Goal: Task Accomplishment & Management: Use online tool/utility

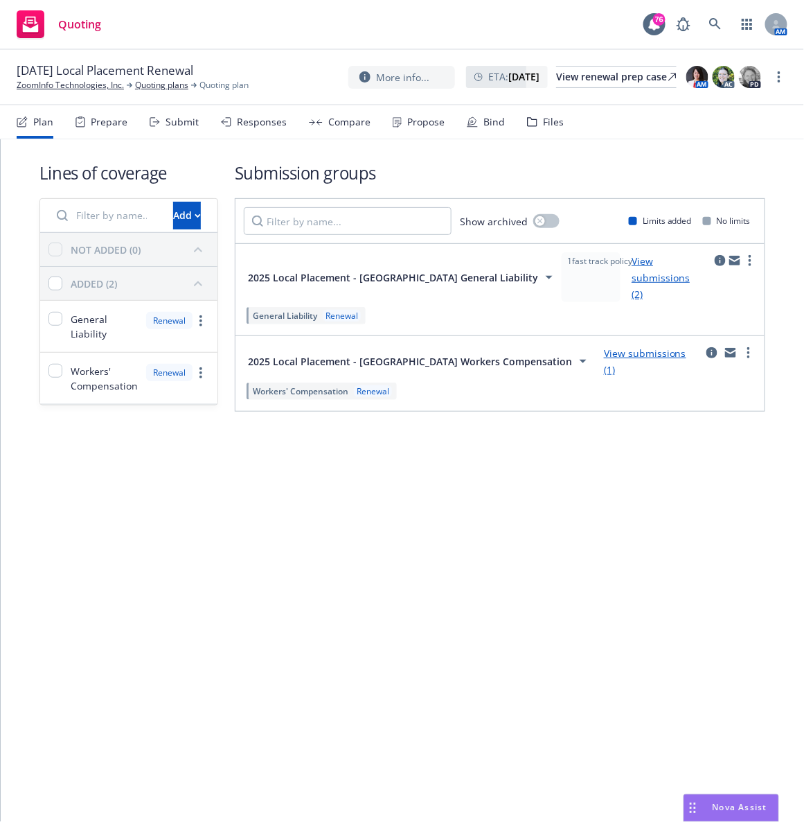
click at [546, 127] on div "Files" at bounding box center [553, 121] width 21 height 11
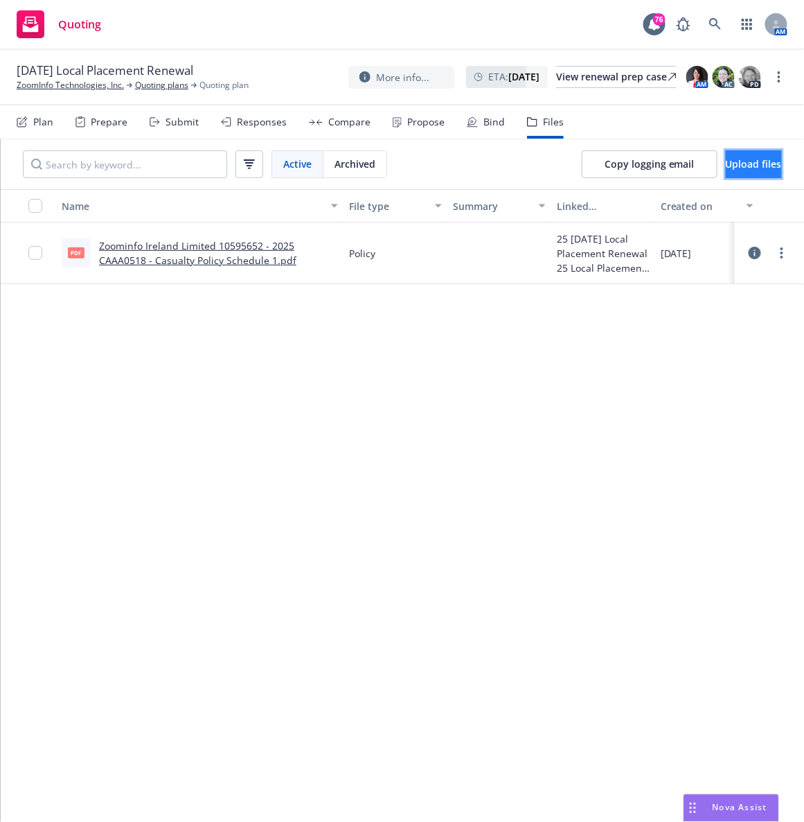
click at [734, 166] on span "Upload files" at bounding box center [754, 163] width 56 height 13
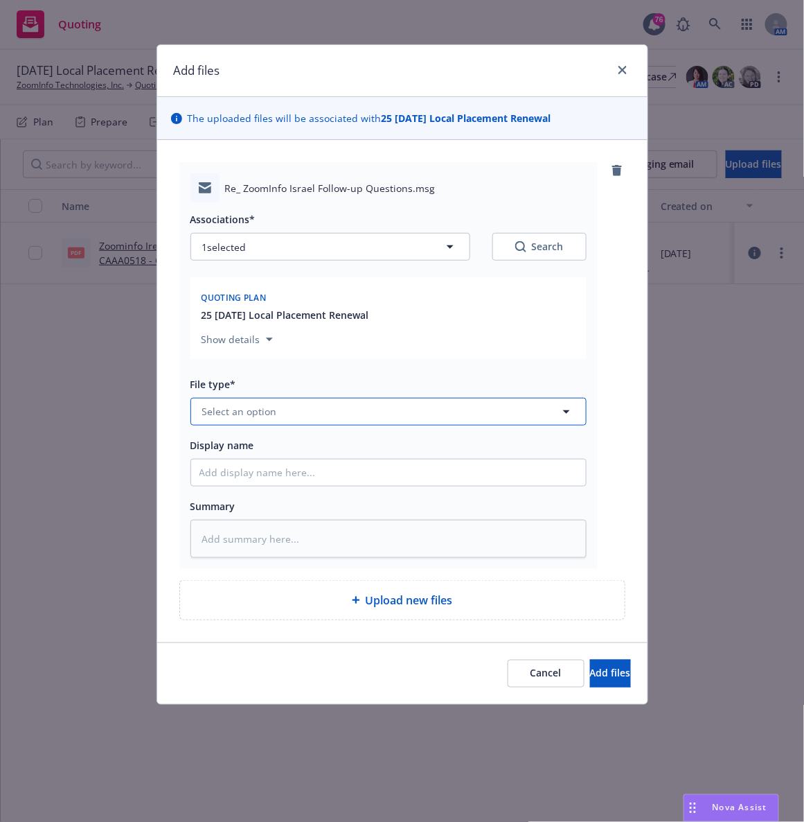
click at [253, 415] on span "Select an option" at bounding box center [239, 411] width 75 height 15
type input "email"
click at [240, 444] on div "Email" at bounding box center [388, 450] width 378 height 20
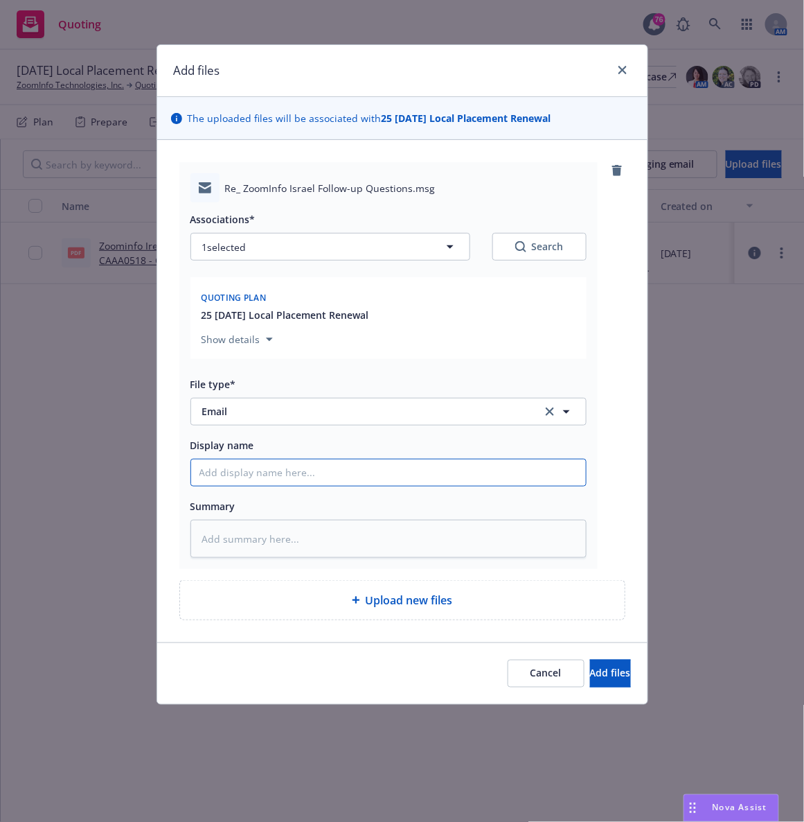
click at [206, 480] on input "Display name" at bounding box center [388, 472] width 395 height 26
type textarea "x"
type input "E"
type textarea "x"
type input "EM"
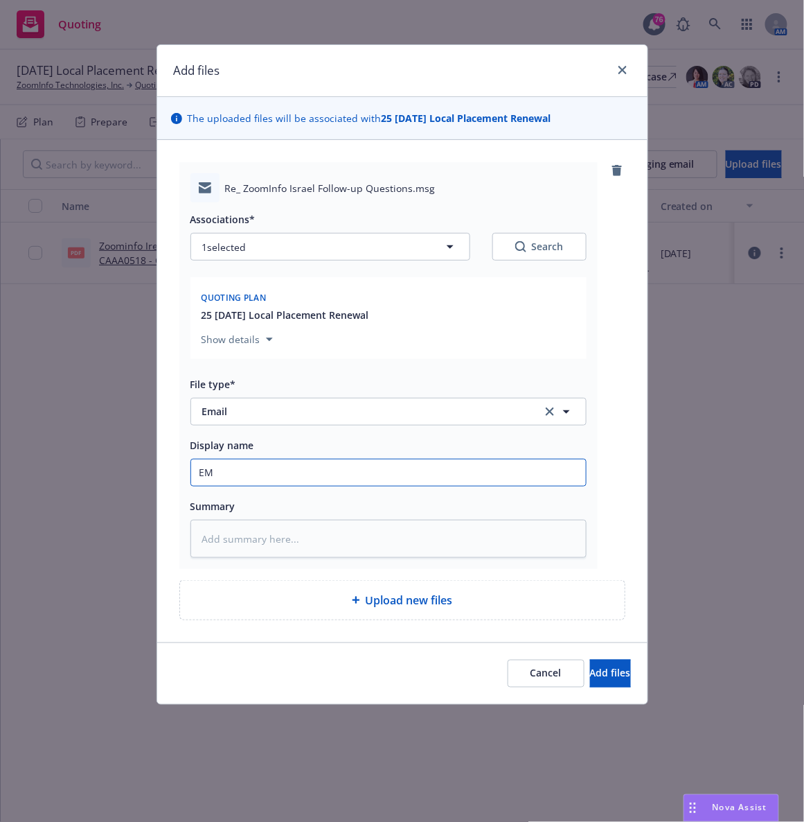
type textarea "x"
type input "EM"
type textarea "x"
type input "EM f"
type textarea "x"
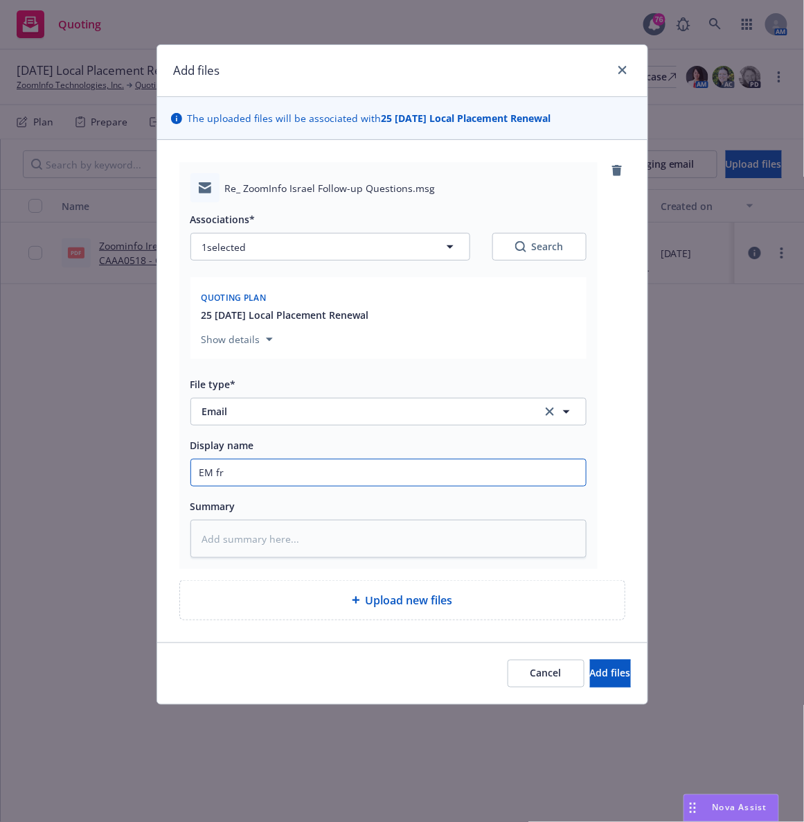
type input "EM fr"
type textarea "x"
type input "EM fr IN"
type textarea "x"
type input "EM fr INs"
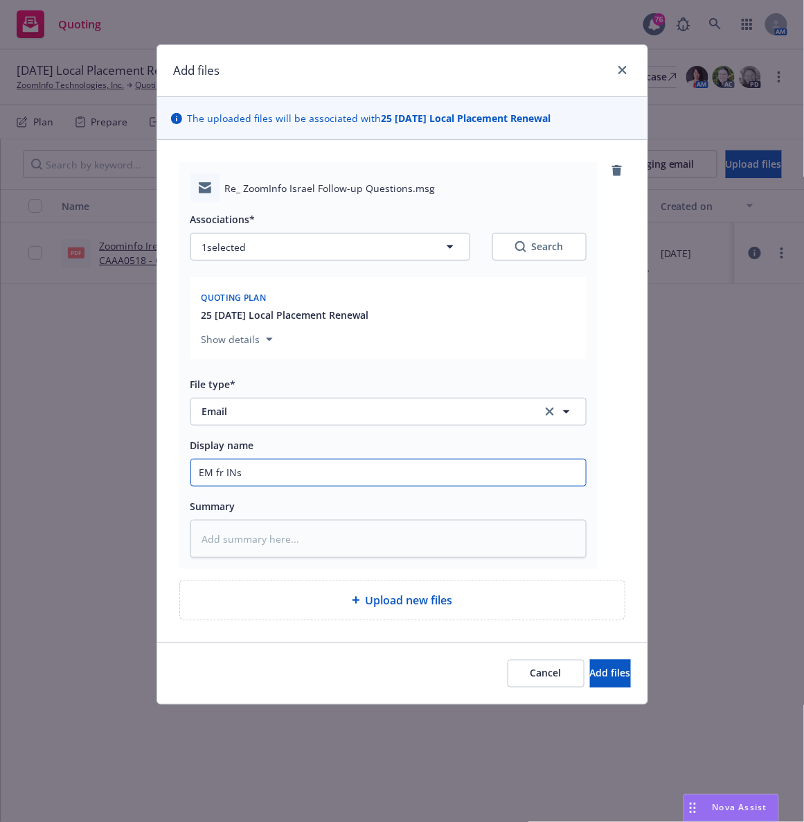
type textarea "x"
type input "EM fr INsd"
type textarea "x"
type input "EM fr INsd:"
type textarea "x"
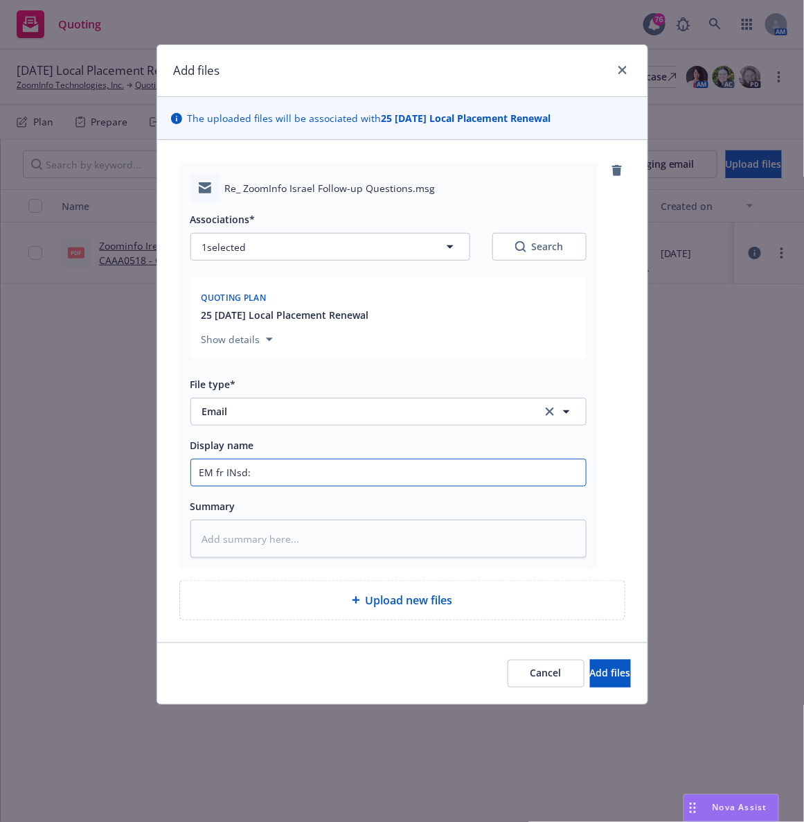
type input "EM fr INsd:"
type textarea "x"
type input "EM fr INsd:"
type textarea "x"
type input "EM fr INsd"
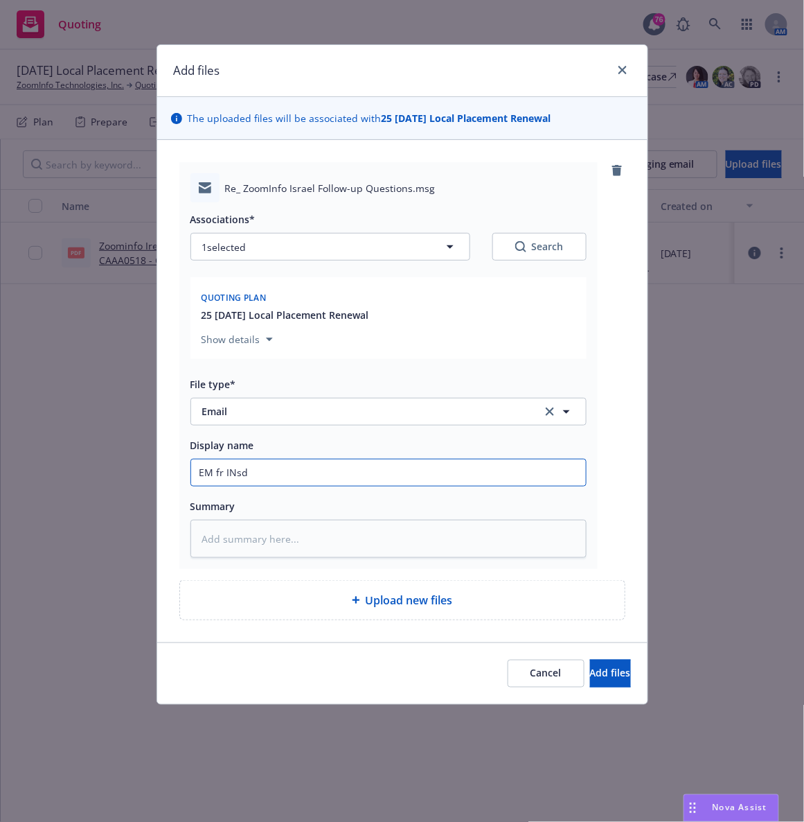
type textarea "x"
type input "EM fr INs"
type textarea "x"
type input "EM fr IN"
type textarea "x"
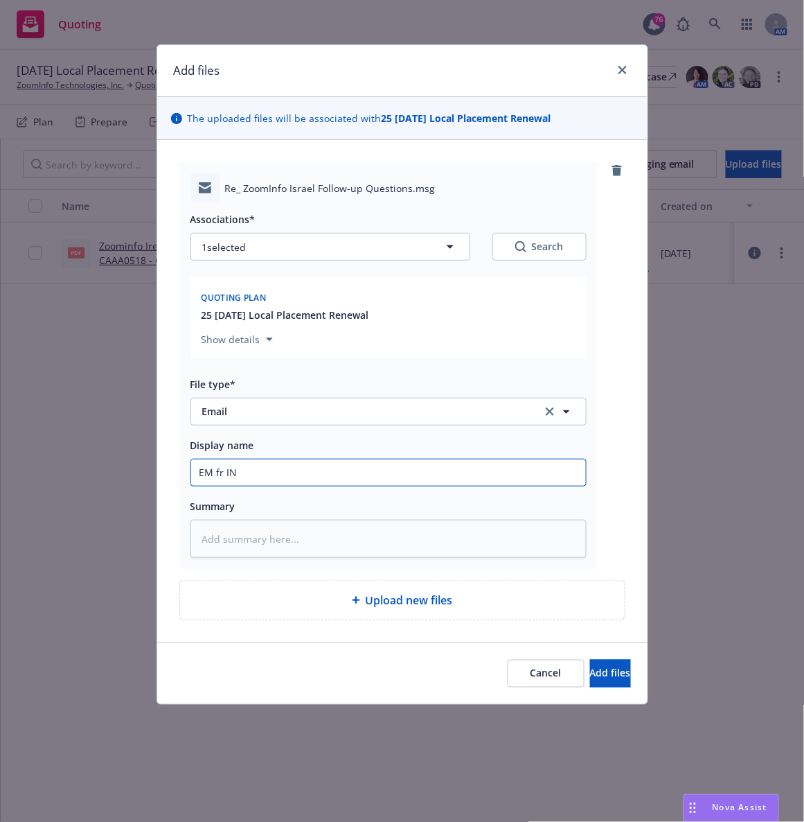
type input "EM fr I"
type textarea "x"
type input "EM fr In"
type textarea "x"
type input "EM fr Ins"
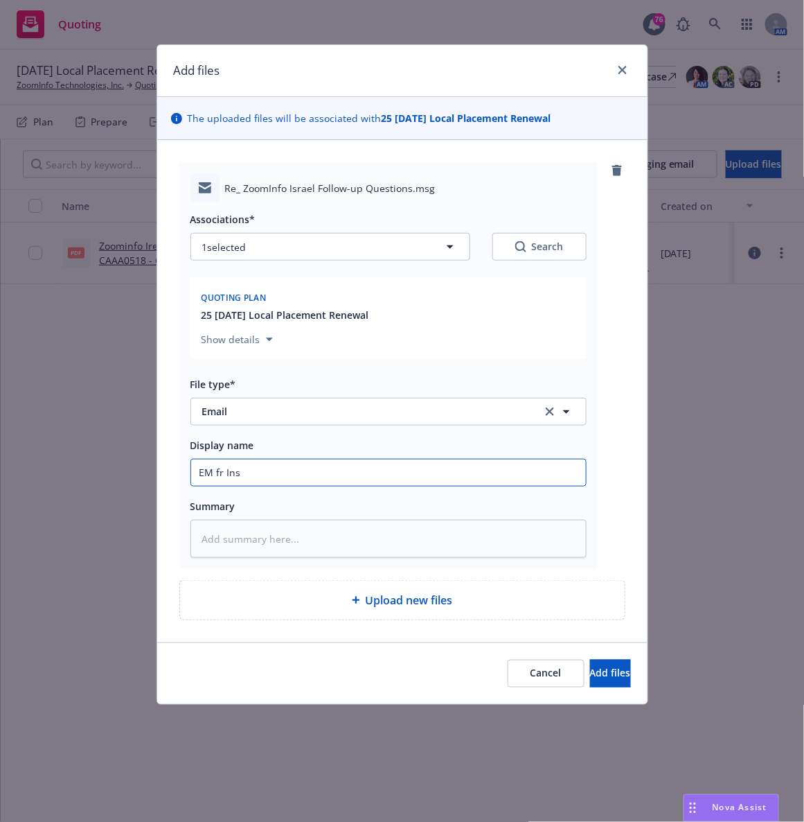
type textarea "x"
type input "EM fr Insd"
type textarea "x"
type input "EM fr InsdL"
type textarea "x"
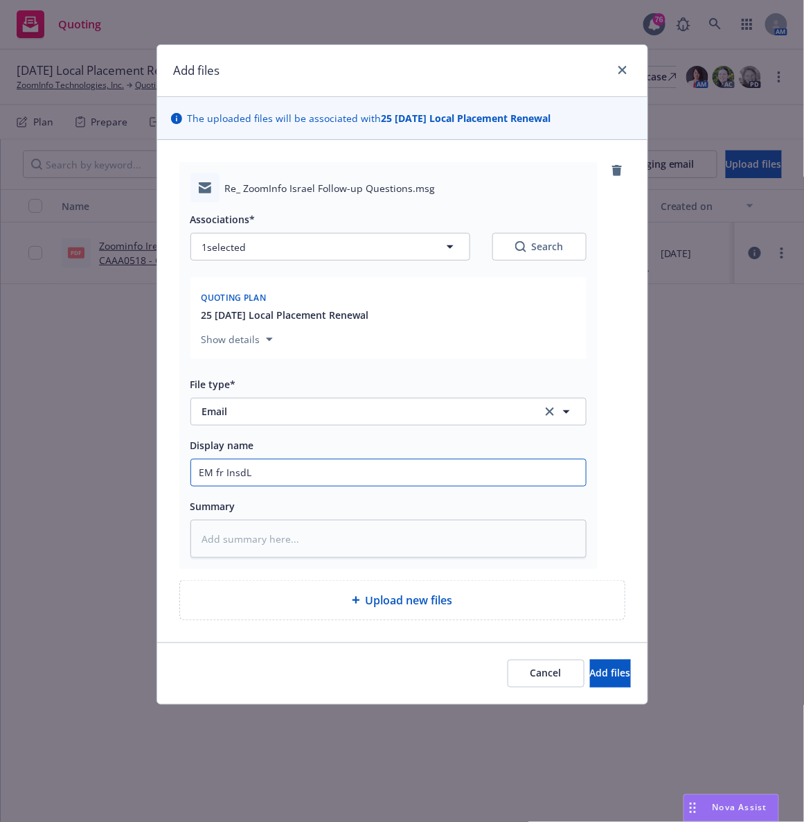
type input "EM fr Insd"
type textarea "x"
type input "EM fr Insd:"
type textarea "x"
type input "EM fr Insd:"
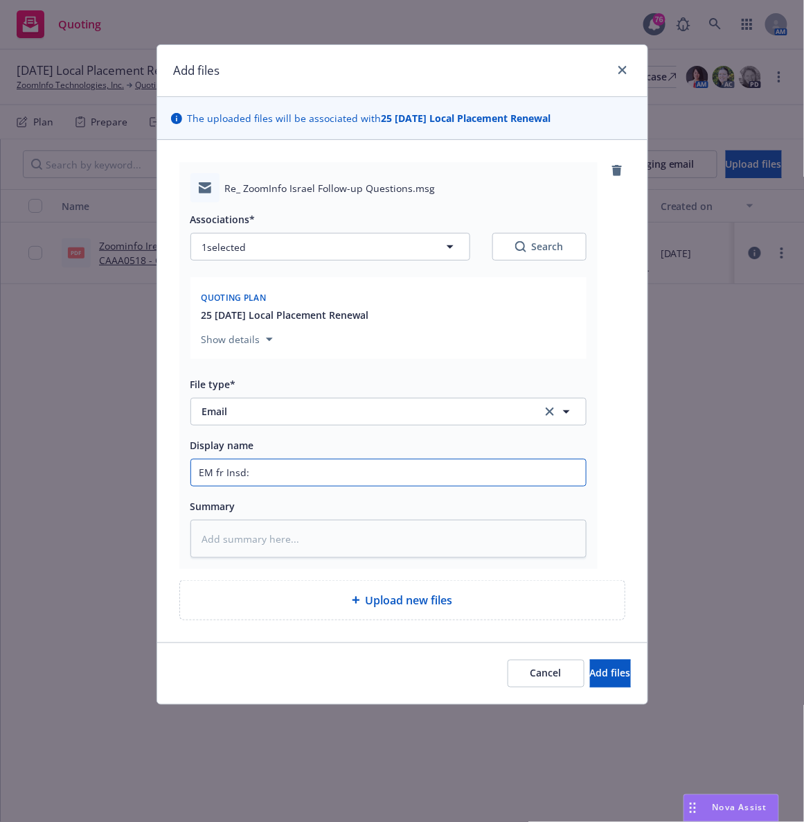
type textarea "x"
type input "EM fr Insd: A"
type textarea "x"
type input "EM fr Insd: Ad"
type textarea "x"
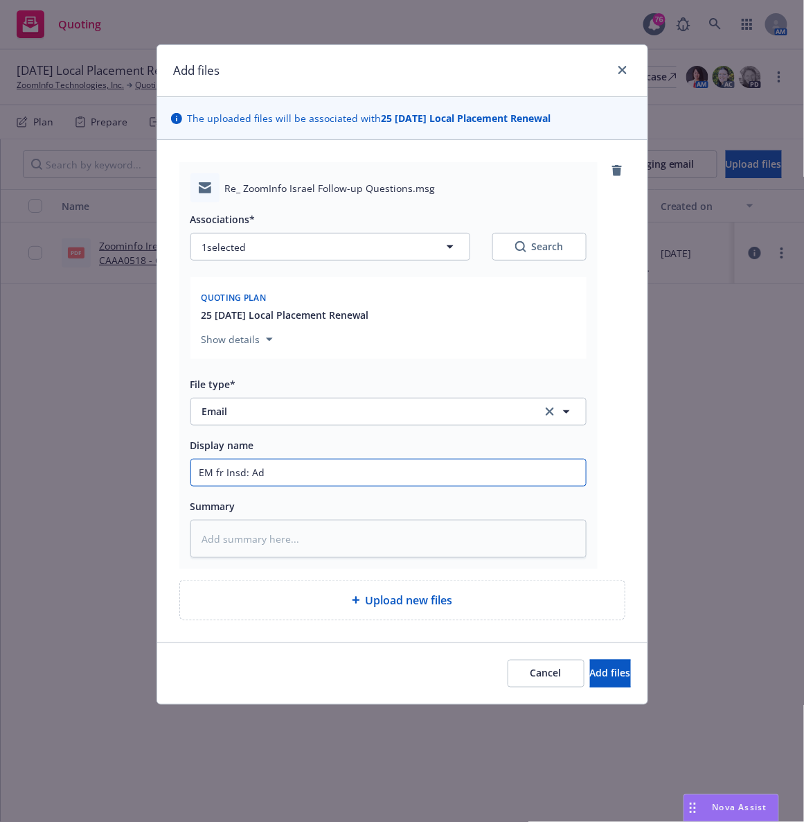
type input "EM fr Insd: Add"
type textarea "x"
type input "EM fr Insd: Addi"
type textarea "x"
type input "EM fr Insd: Additi"
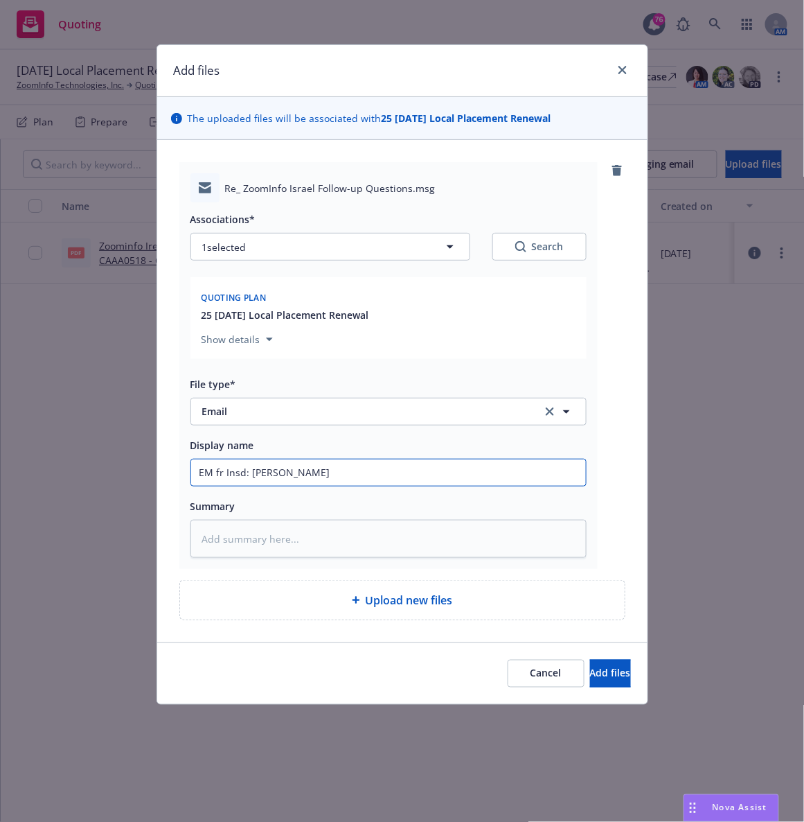
type textarea "x"
type input "EM fr Insd: Additio"
type textarea "x"
type input "EM fr Insd: Additiona"
type textarea "x"
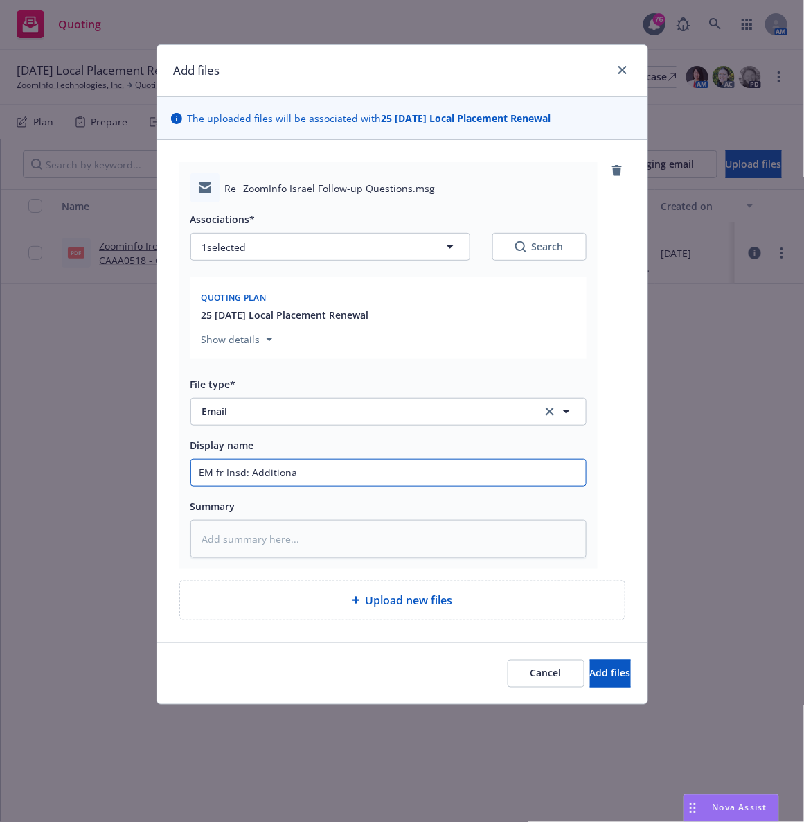
type input "EM fr Insd: Additional"
type textarea "x"
type input "EM fr Insd: Additional"
type textarea "x"
type input "EM fr Insd: Additional i"
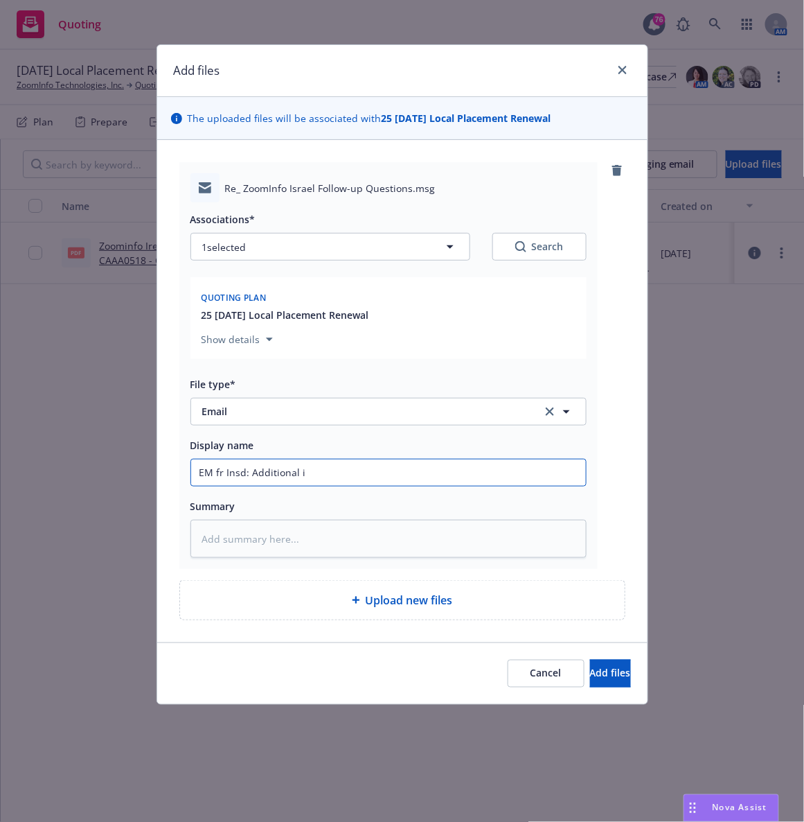
type textarea "x"
type input "EM fr Insd: Additional inf"
type textarea "x"
type input "EM fr Insd: Additional info"
type textarea "x"
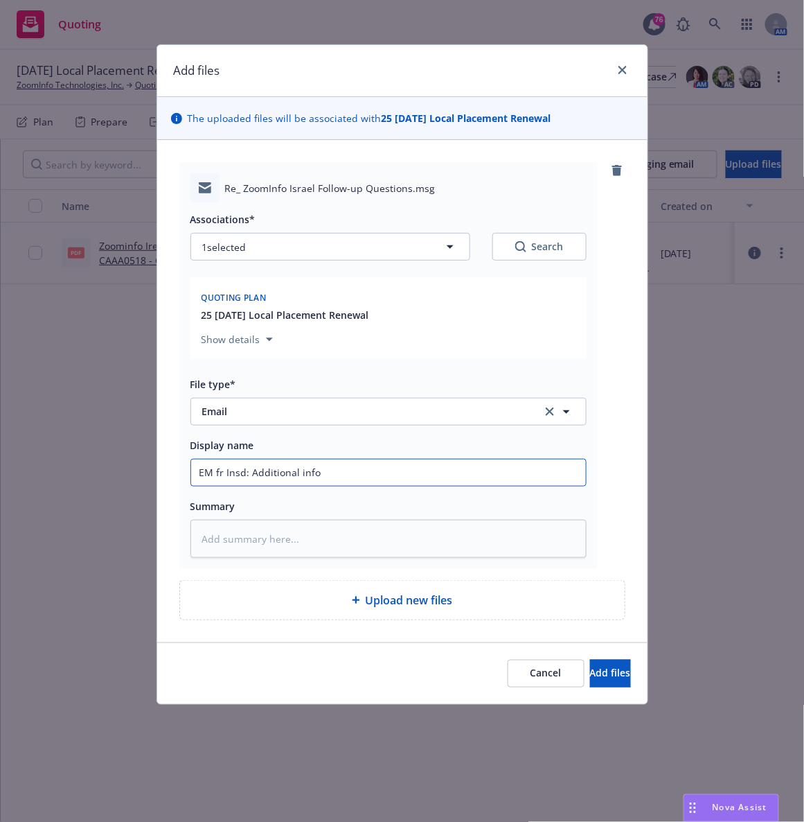
type input "EM fr Insd: Additional infor"
type textarea "x"
type input "EM fr Insd: Additional info"
type textarea "x"
type input "EM fr Insd: Additional info fo"
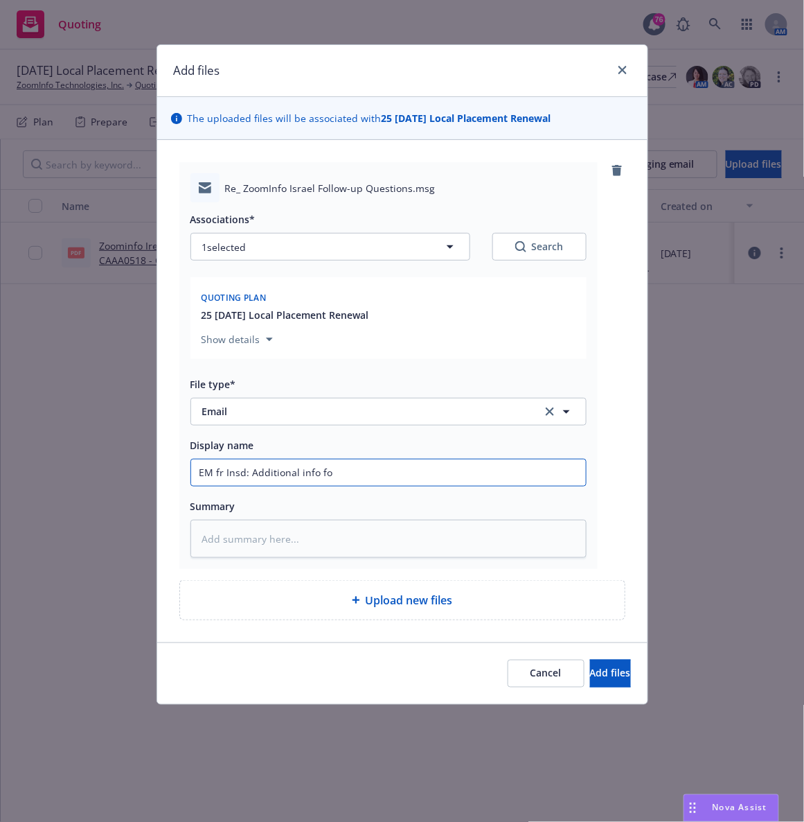
type textarea "x"
type input "EM fr Insd: Additional info for"
type textarea "x"
type input "EM fr Insd: Additional info for l"
type textarea "x"
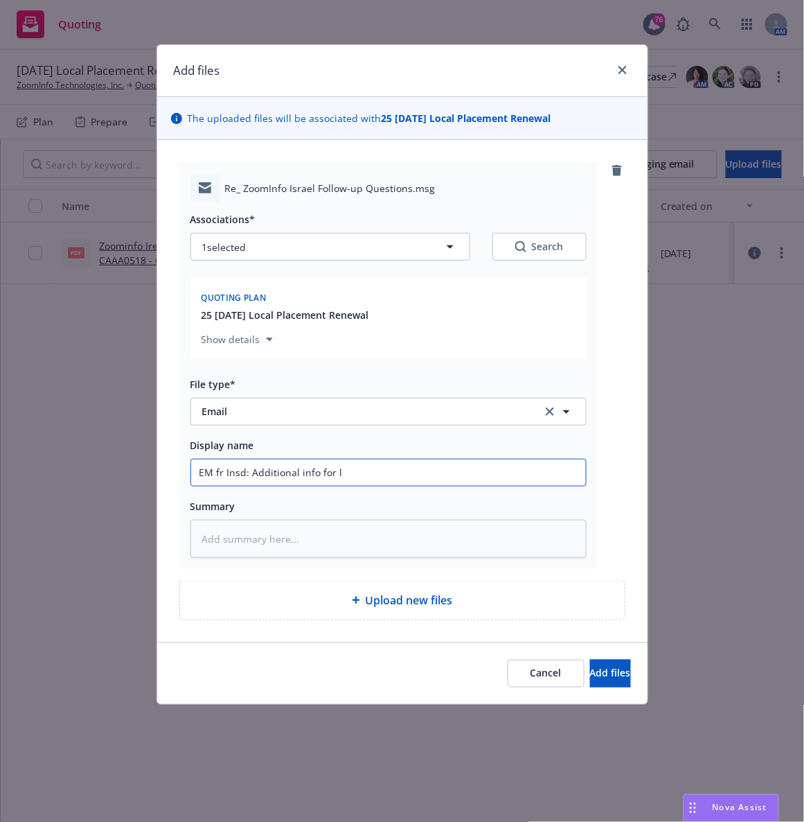
type input "EM fr Insd: Additional info for lo"
type textarea "x"
type input "EM fr Insd: Additional info for loc"
type textarea "x"
type input "EM fr Insd: Additional info for local"
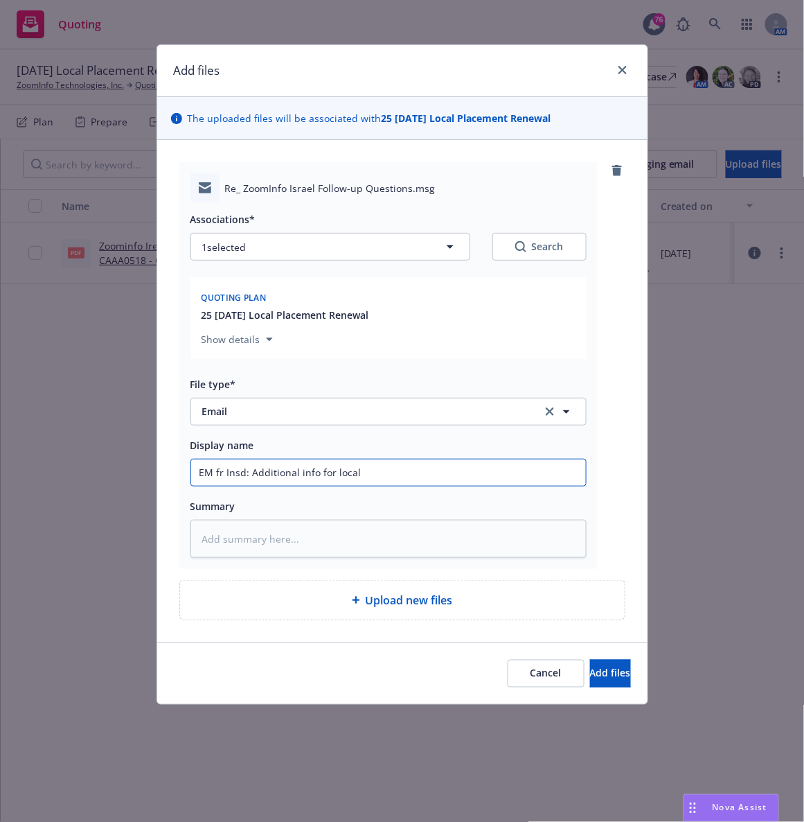
type textarea "x"
type input "EM fr Insd: Additional info for local"
type textarea "x"
type input "EM fr Insd: Additional info for local I"
type textarea "x"
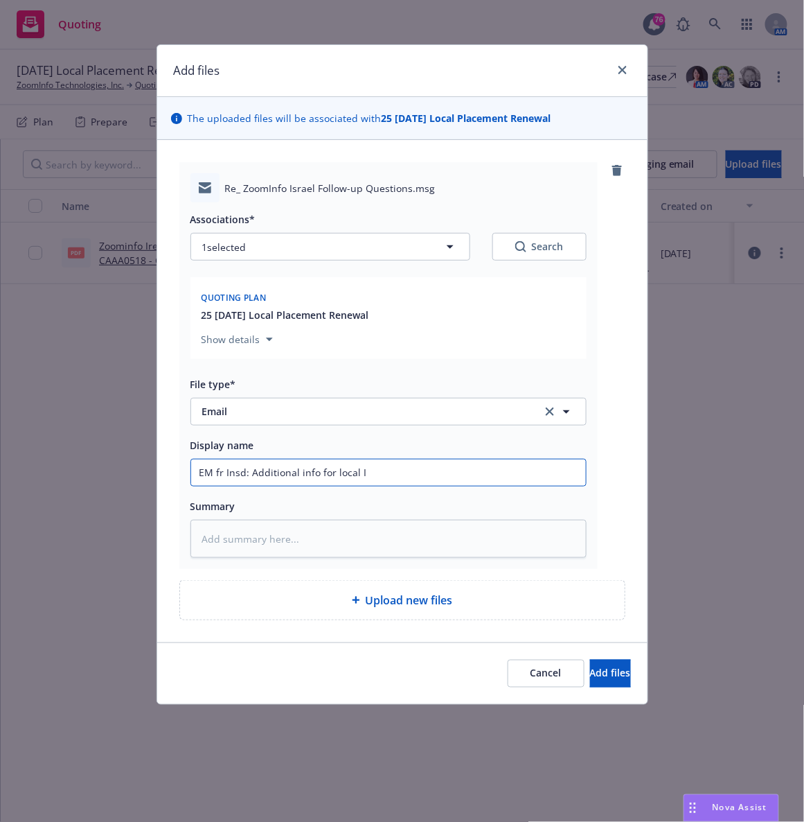
type input "EM fr Insd: Additional info for local Is"
type textarea "x"
type input "EM fr Insd: Additional info for local Isra"
type textarea "x"
type input "EM fr Insd: Additional info for local Israe"
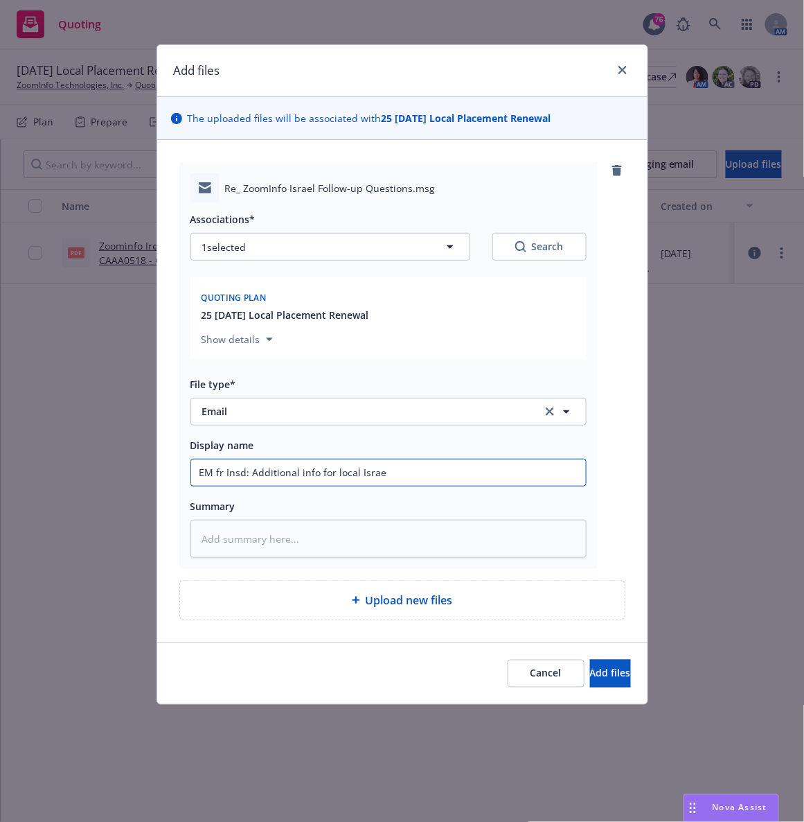
type textarea "x"
type input "EM fr Insd: Additional info for local Israel"
type textarea "x"
type input "EM fr Insd: Additional info for local Israel"
type textarea "x"
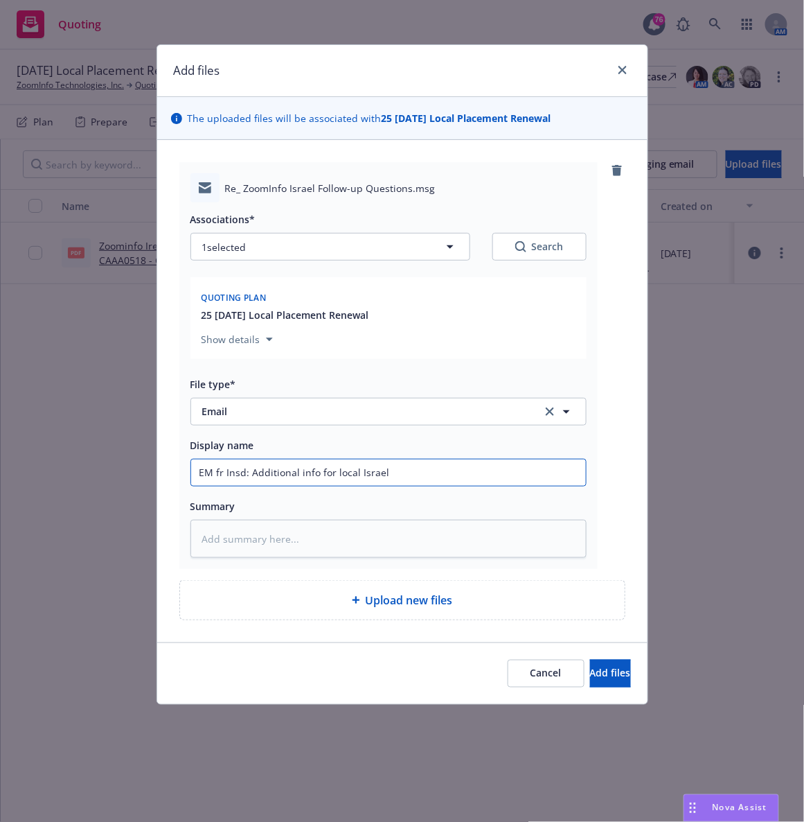
type input "EM fr Insd: Additional info for local Israel r"
type textarea "x"
type input "EM fr Insd: Additional info for local Israel re"
type textarea "x"
type input "EM fr Insd: Additional info for local Israel ren"
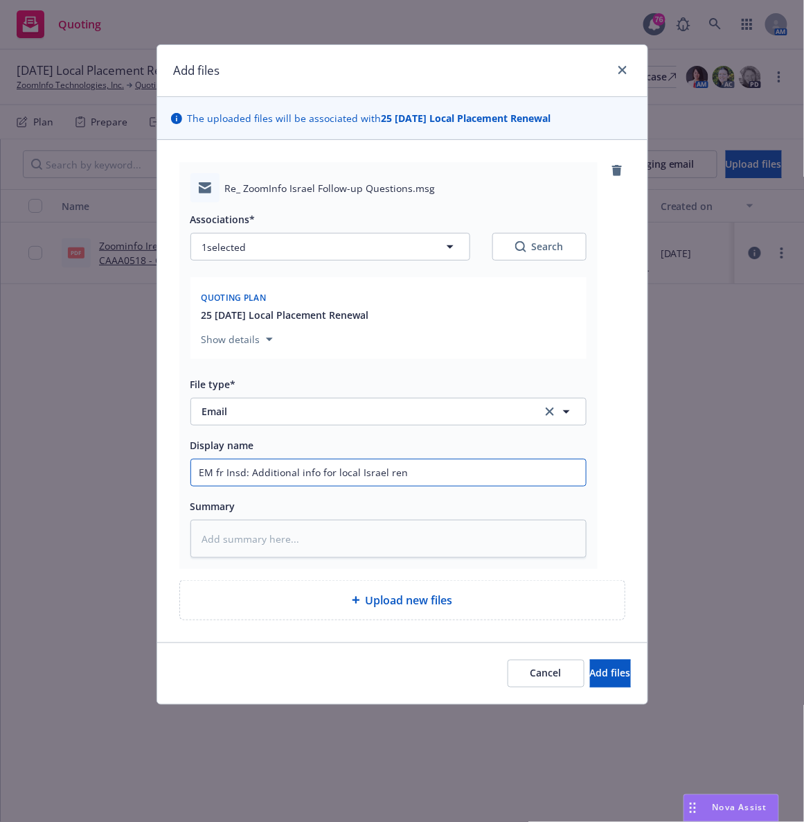
type textarea "x"
type input "EM fr Insd: Additional info for local Israel rene"
type textarea "x"
type input "EM fr Insd: Additional info for local Israel renew"
type textarea "x"
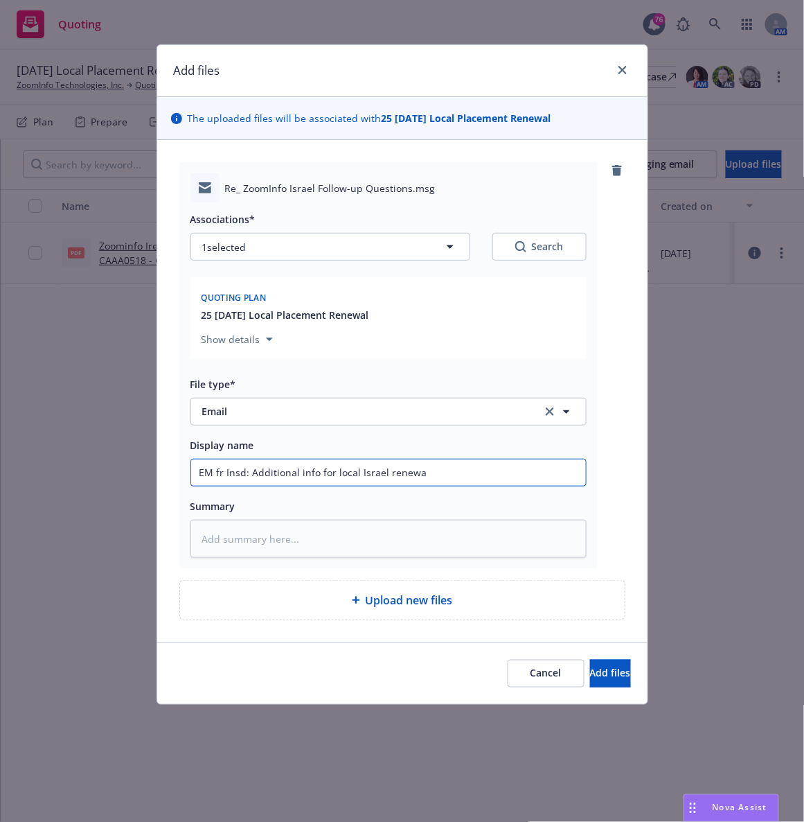
type input "EM fr Insd: Additional info for local Israel renewal"
type textarea "x"
type input "EM fr Insd: Additional info for local Israel renewal"
click at [590, 675] on span "Add files" at bounding box center [610, 672] width 41 height 13
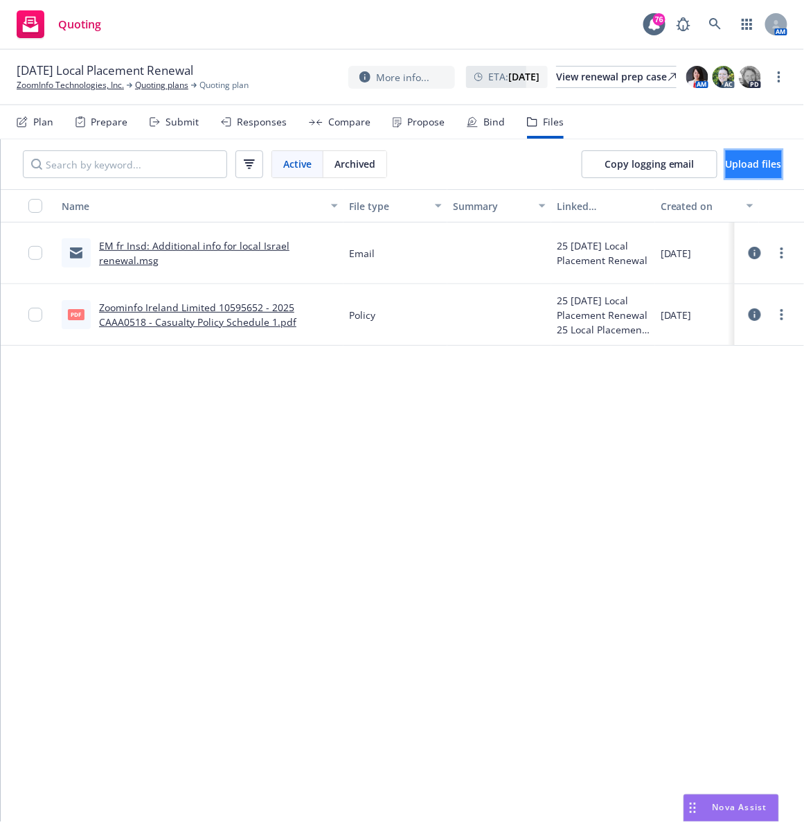
click at [733, 162] on span "Upload files" at bounding box center [754, 163] width 56 height 13
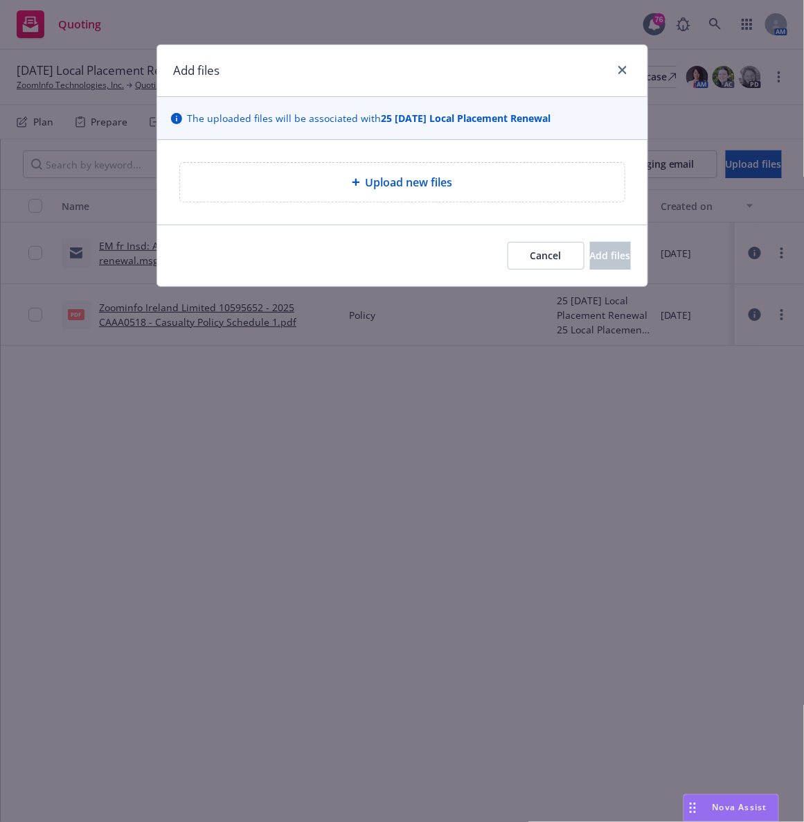
type textarea "x"
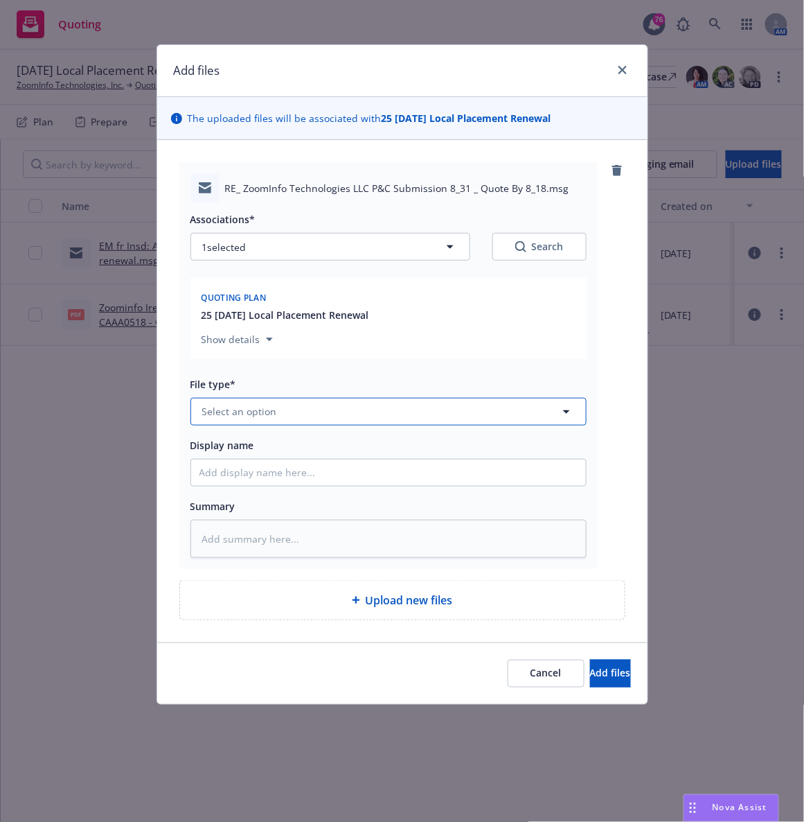
click at [285, 409] on button "Select an option" at bounding box center [388, 412] width 396 height 28
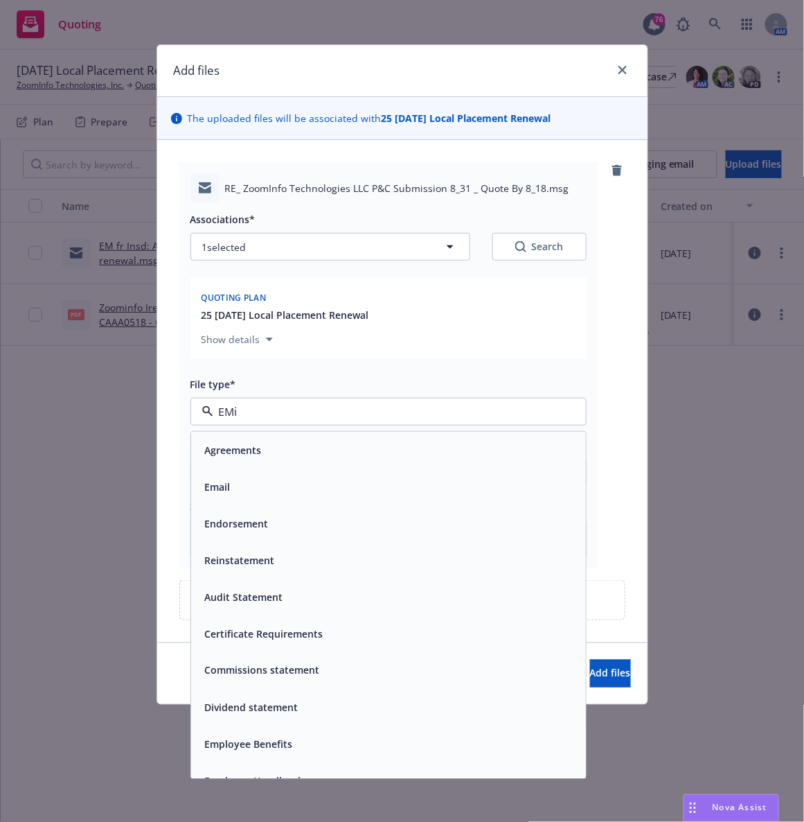
type input "EMia"
type textarea "x"
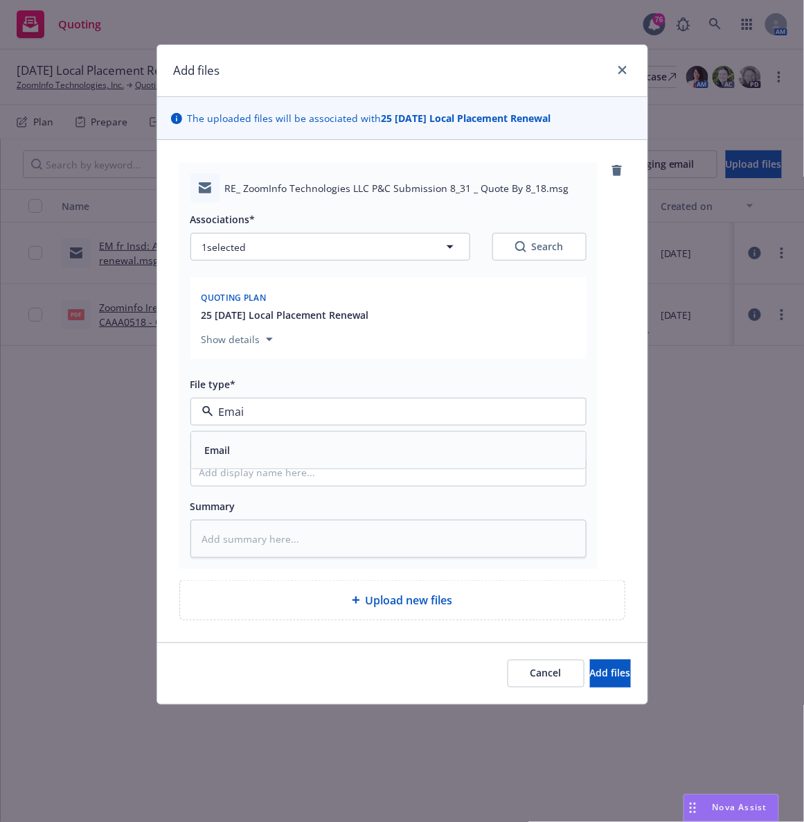
type input "Email"
click at [251, 452] on div "Email" at bounding box center [388, 450] width 378 height 20
click at [214, 478] on input "Display name" at bounding box center [388, 472] width 395 height 26
type textarea "x"
type input "E"
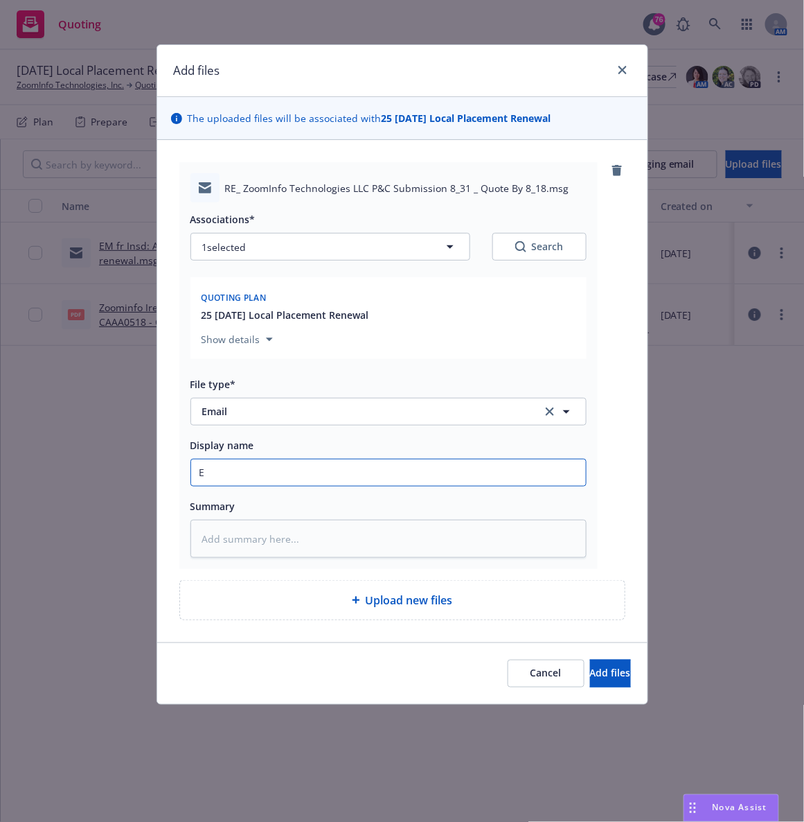
type textarea "x"
type input "EM"
type textarea "x"
type input "EM"
type textarea "x"
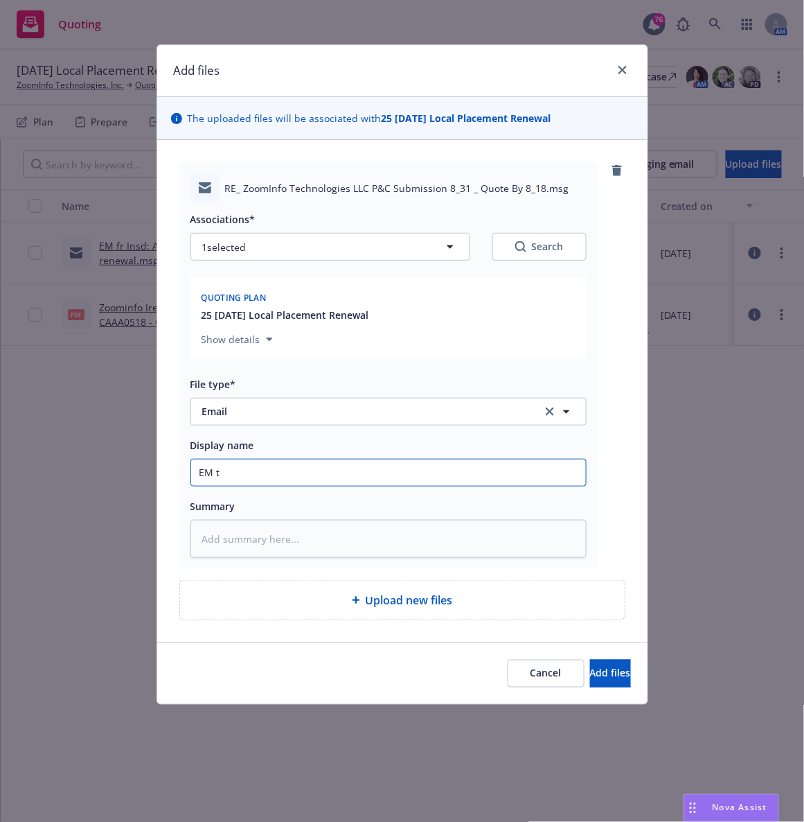
type input "EM to"
type textarea "x"
type input "EM to"
type textarea "x"
type input "EM to"
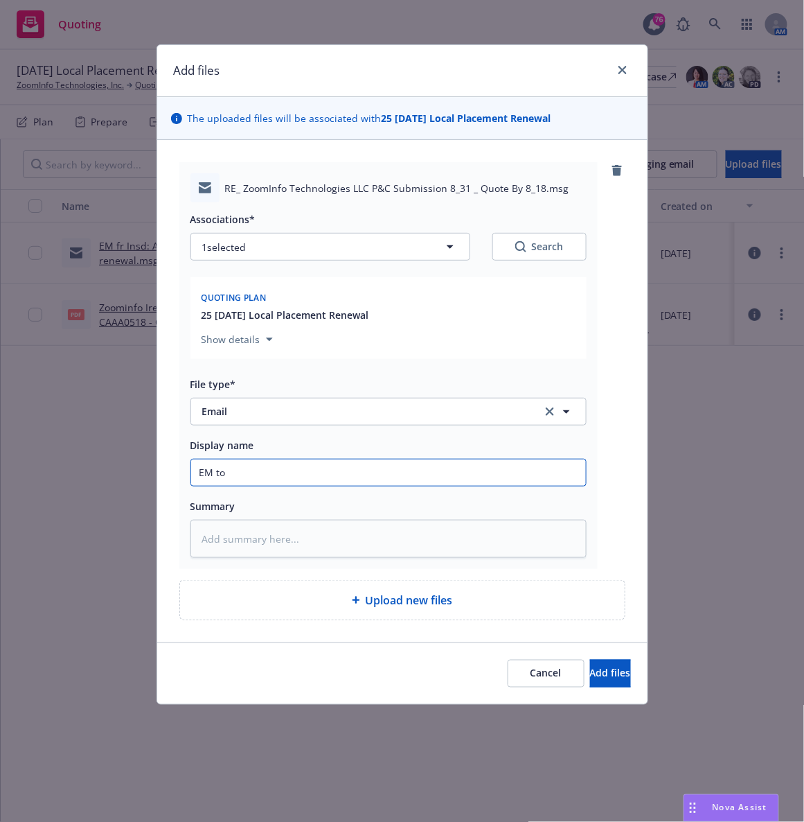
click at [256, 484] on input "EM to" at bounding box center [388, 472] width 395 height 26
type textarea "x"
type input "EM to C"
type textarea "x"
type input "EM to CN"
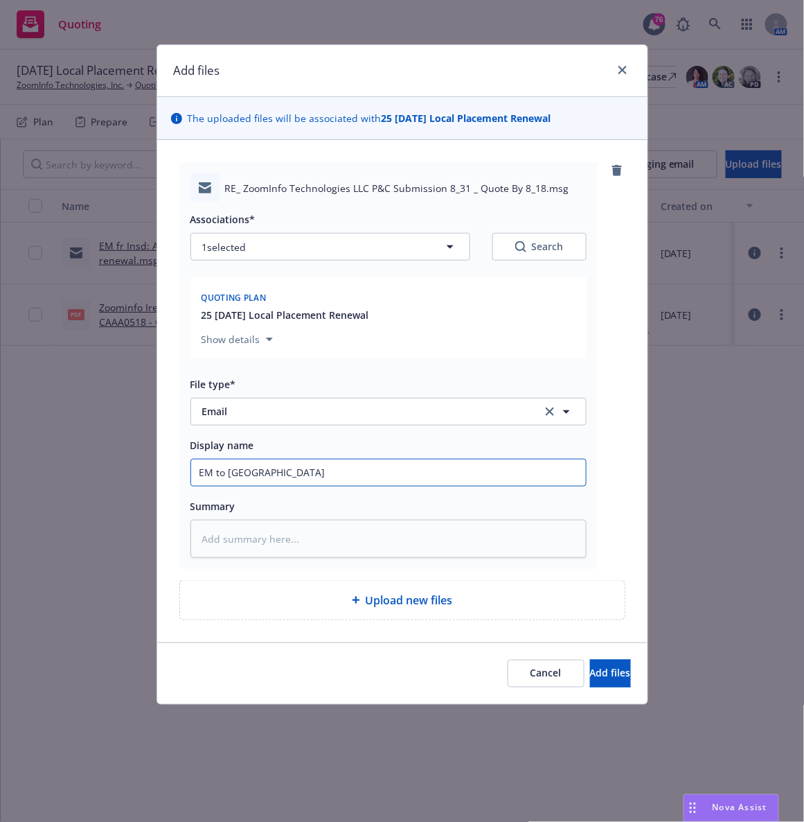
type textarea "x"
type input "EM to CNA"
type textarea "x"
type input "EM to CNA:"
type textarea "x"
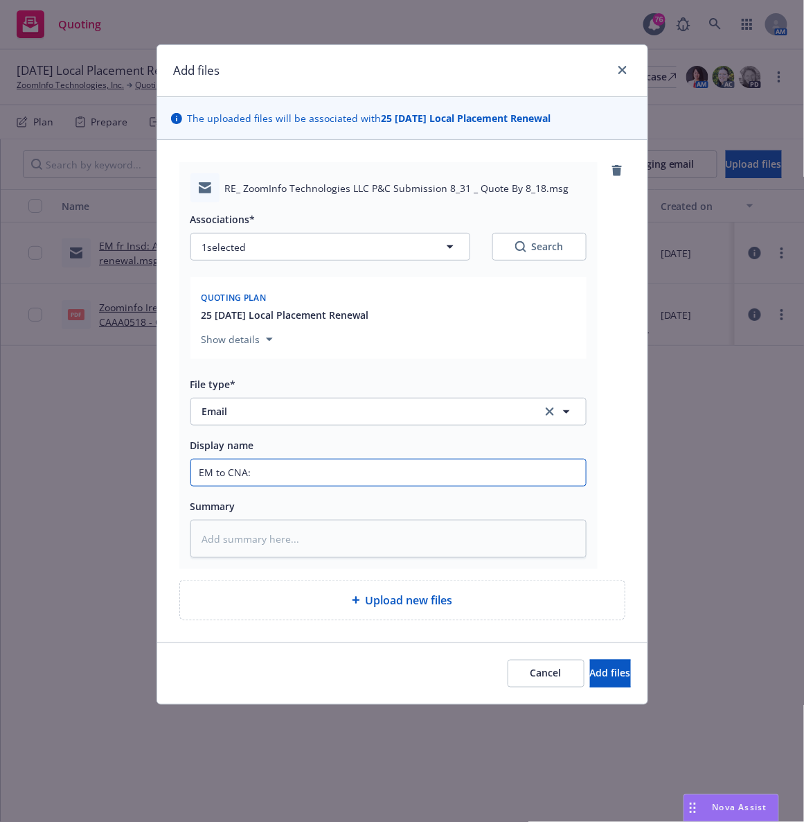
type input "EM to CNA:"
type textarea "x"
type input "EM to CNA: Ad"
type textarea "x"
type input "EM to CNA: Add"
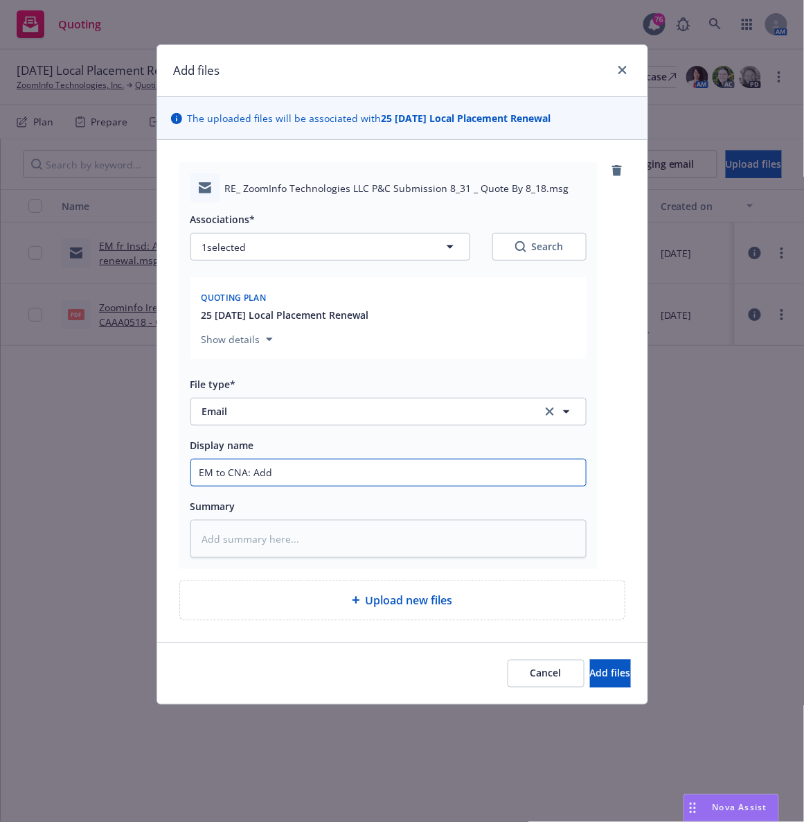
type textarea "x"
type input "EM to CNA: Addi"
type textarea "x"
type input "EM to CNA: Addito"
type textarea "x"
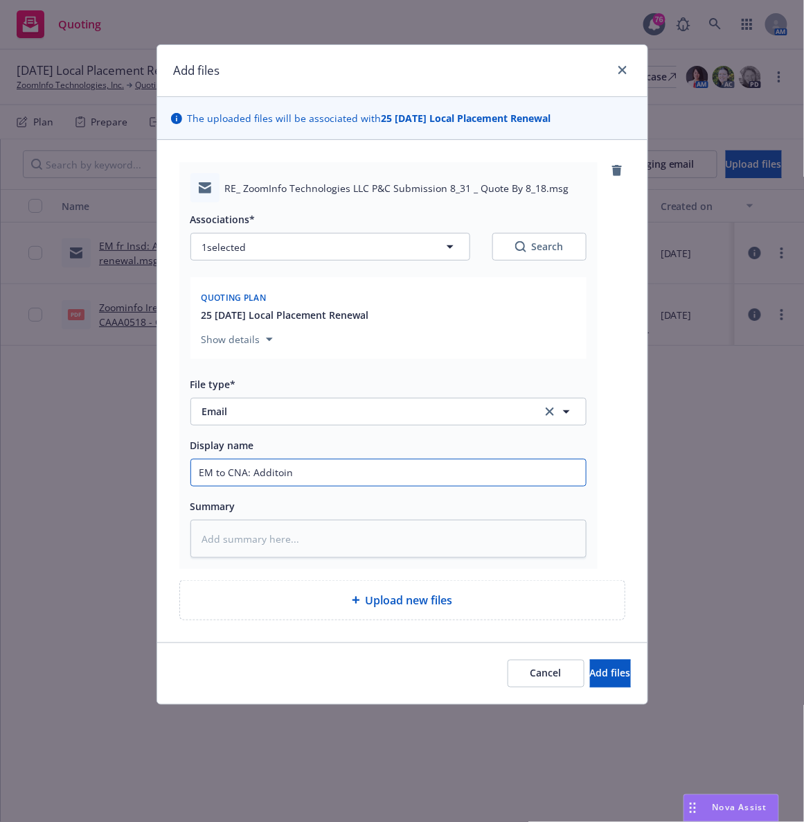
type input "EM to CNA: Additoina"
type textarea "x"
type input "EM to CNA: Additoinal"
type textarea "x"
type input "EM to CNA: Additoinal"
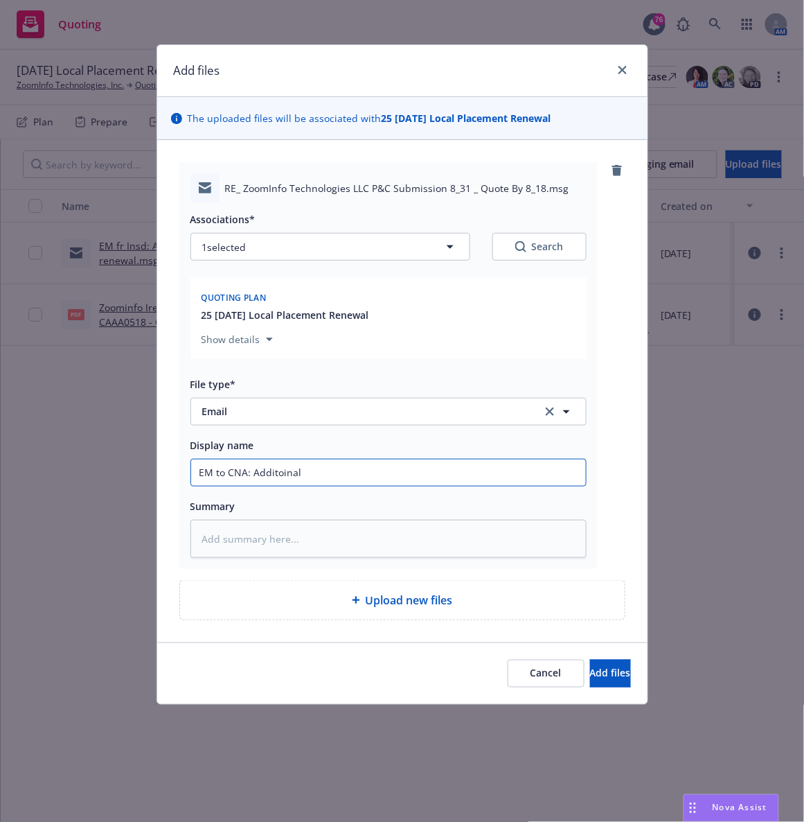
type textarea "x"
type input "EM to CNA: Additoinal"
type textarea "x"
type input "EM to CNA: Additoina"
type textarea "x"
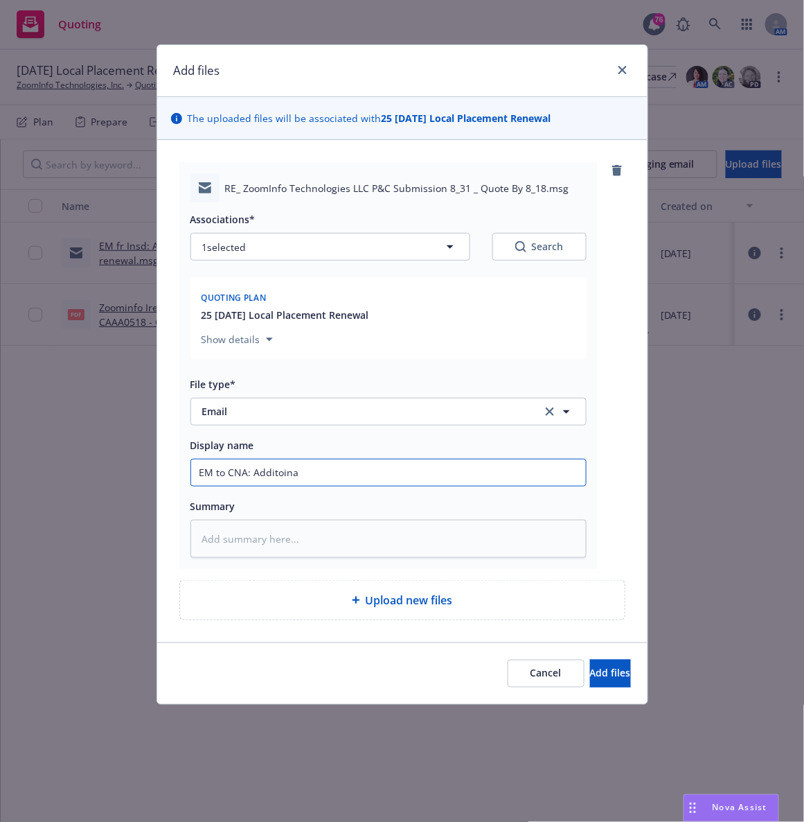
type input "EM to CNA: Additoin"
type textarea "x"
type input "EM to CNA: Additoi"
type textarea "x"
type input "EM to CNA: Addito"
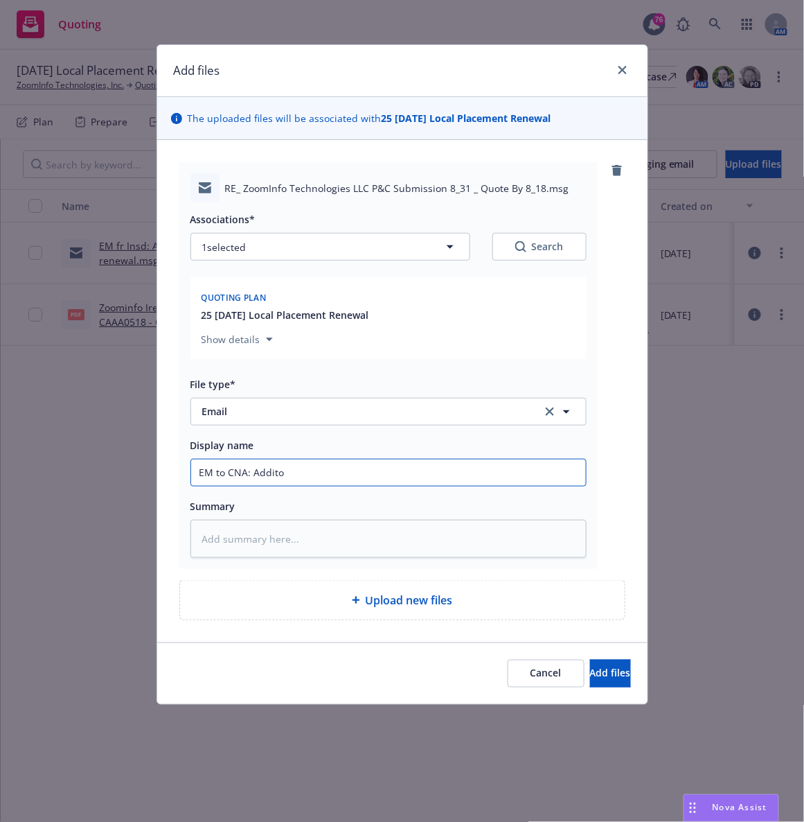
type textarea "x"
type input "EM to CNA: Additoi"
type textarea "x"
type input "EM to CNA: Additoin"
type textarea "x"
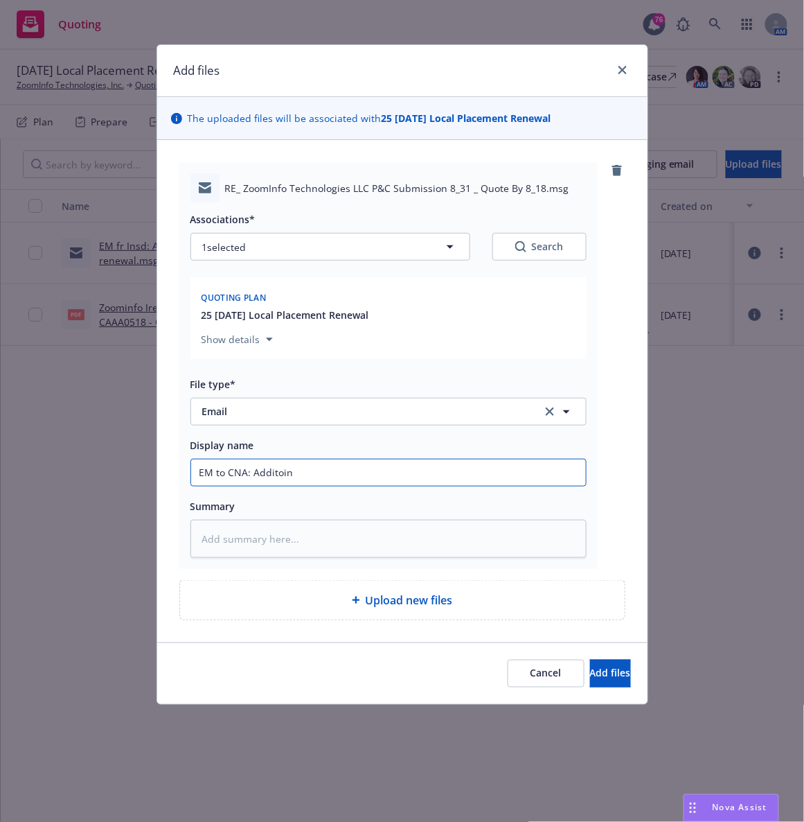
type input "EM to CNA: Additoina"
type textarea "x"
type input "EM to CNA: Additoinal"
type textarea "x"
type input "EM to CNA: Additoinal"
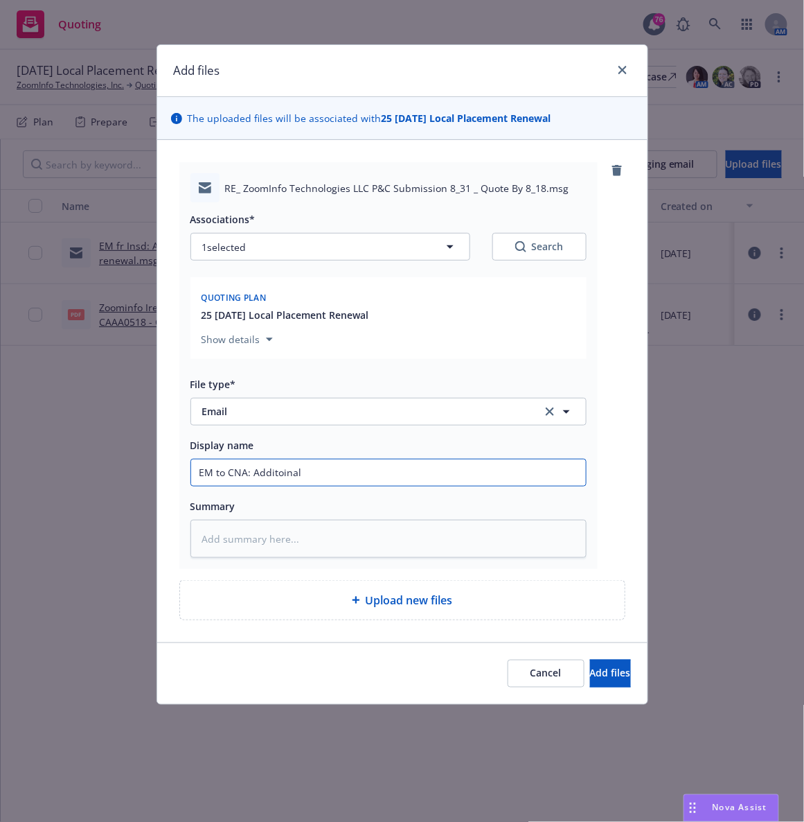
type textarea "x"
type input "EM to CNA: Additoinal i"
type textarea "x"
type input "EM to CNA: Additoinal in"
type textarea "x"
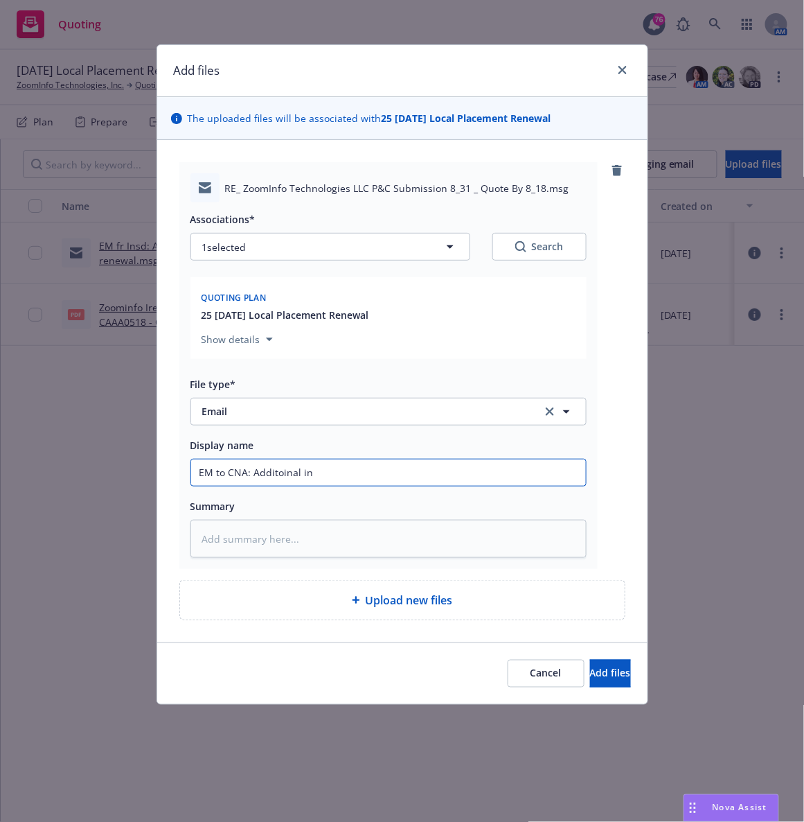
type input "EM to CNA: Additoinal inf"
type textarea "x"
type input "EM to CNA: Additoinal info"
type textarea "x"
type input "EM to CNA: Additoinal infor"
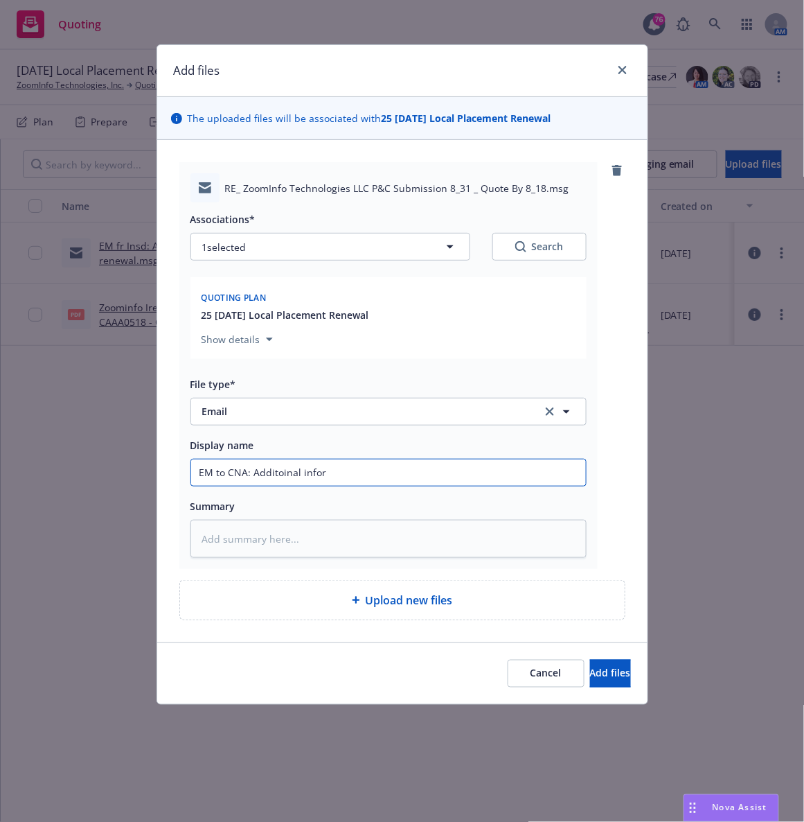
type textarea "x"
type input "EM to CNA: Additoinal infor"
type textarea "x"
type input "EM to CNA: Additoinal infor"
type textarea "x"
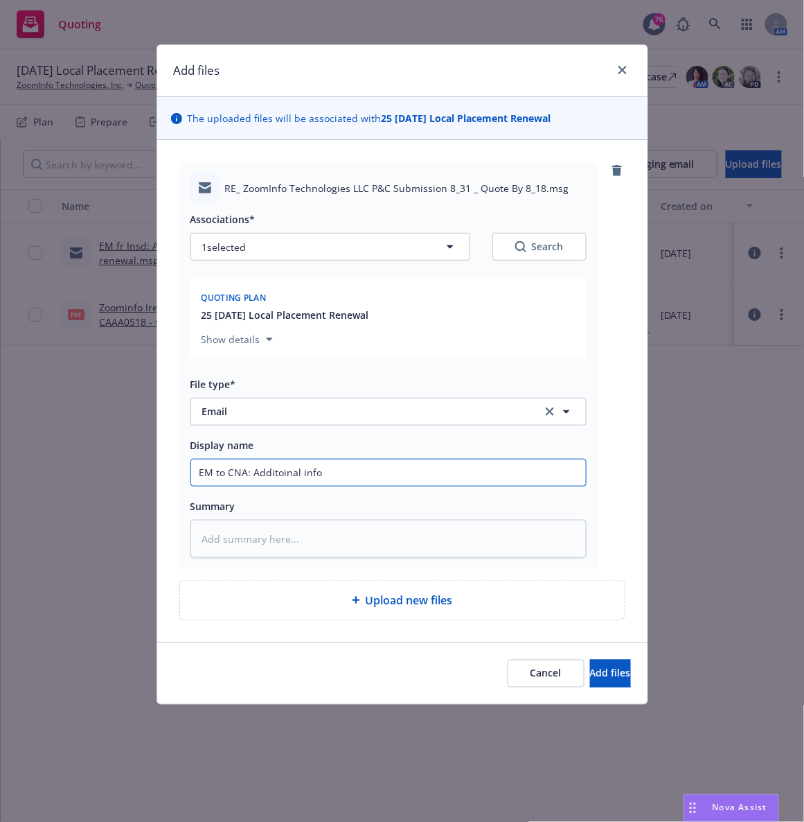
type input "EM to CNA: Additoinal info"
type textarea "x"
type input "EM to CNA: Additoinal info fo"
type textarea "x"
type input "EM to CNA: Additoinal info for"
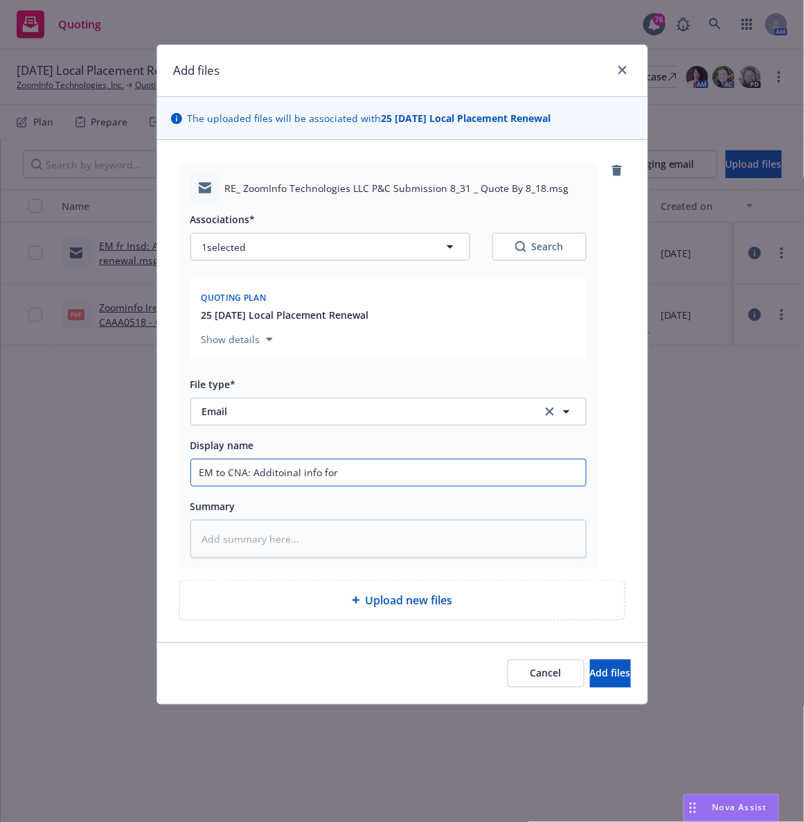
type textarea "x"
type input "EM to CNA: Additoinal info for I"
type textarea "x"
type input "EM to CNA: Additoinal info for Is"
type textarea "x"
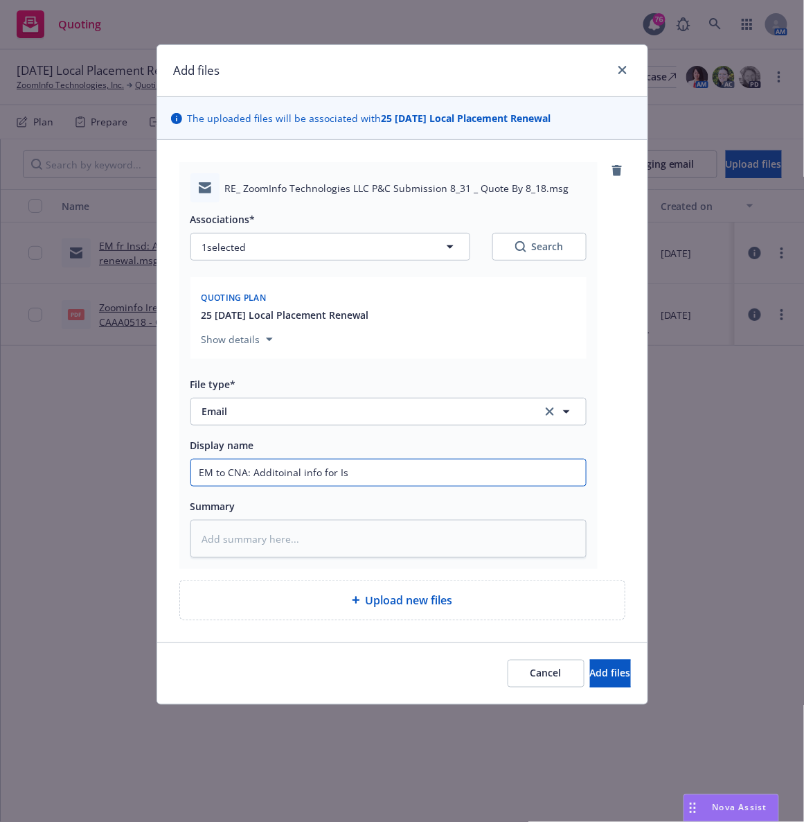
type input "EM to CNA: Additoinal info for Isr"
type textarea "x"
click at [335, 476] on input "EM to CNA: Additoinal info for Israel renewal" at bounding box center [388, 472] width 395 height 26
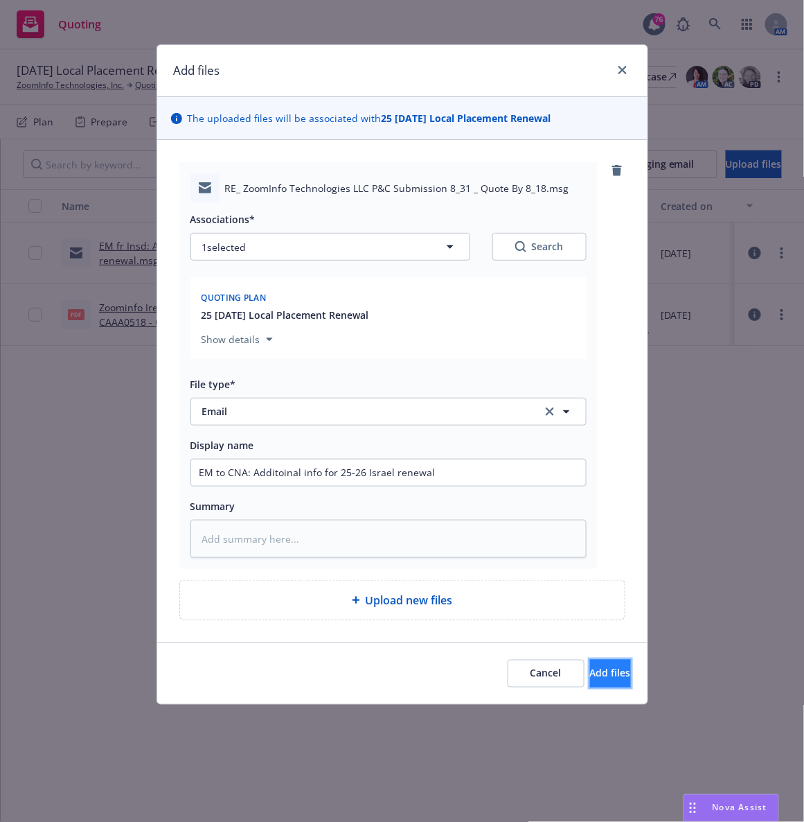
click at [590, 677] on span "Add files" at bounding box center [610, 672] width 41 height 13
